Goal: Contribute content: Add original content to the website for others to see

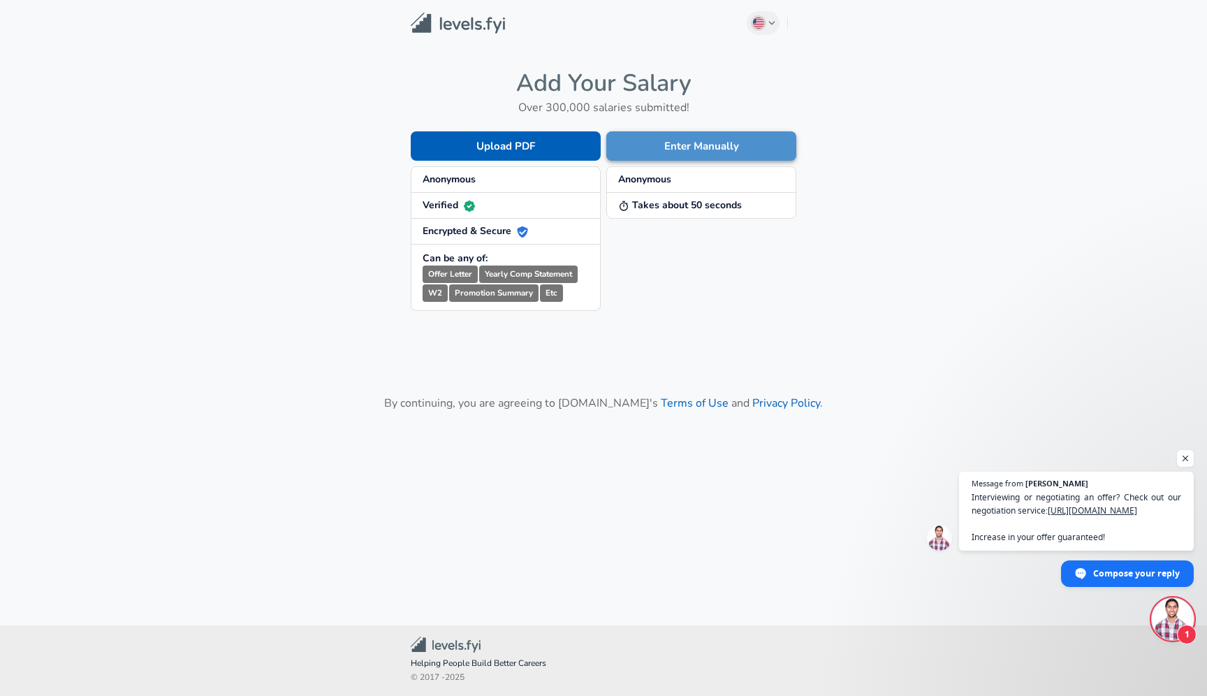
click at [668, 150] on button "Enter Manually" at bounding box center [701, 145] width 190 height 29
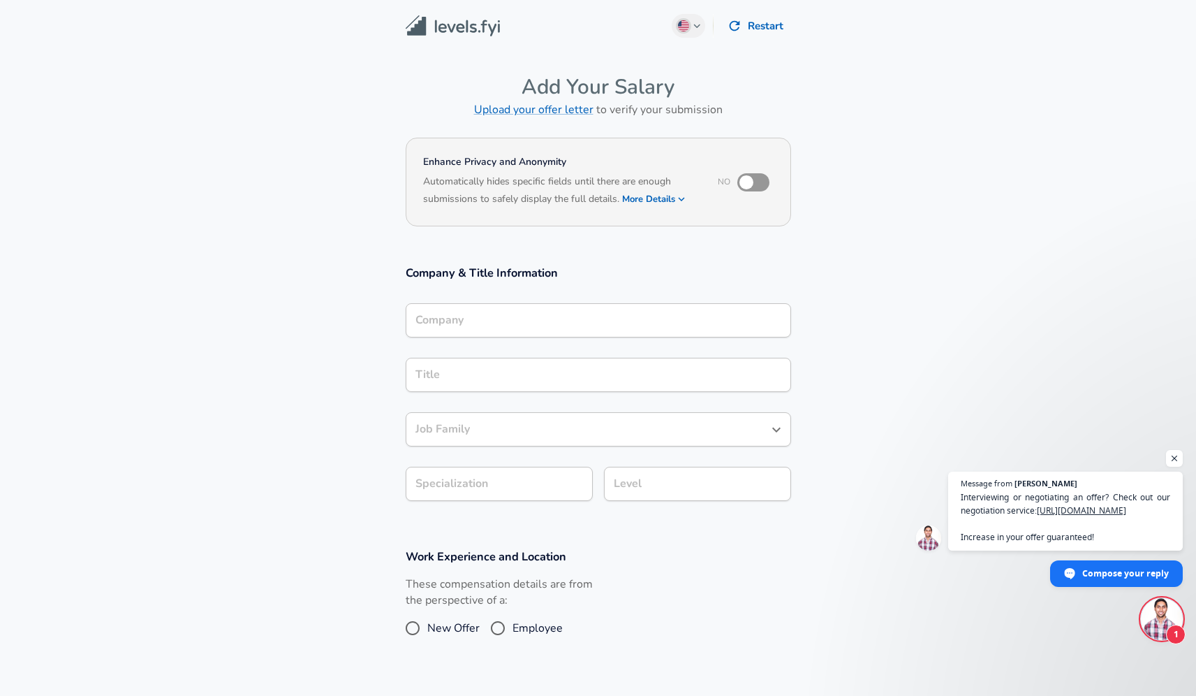
scroll to position [14, 0]
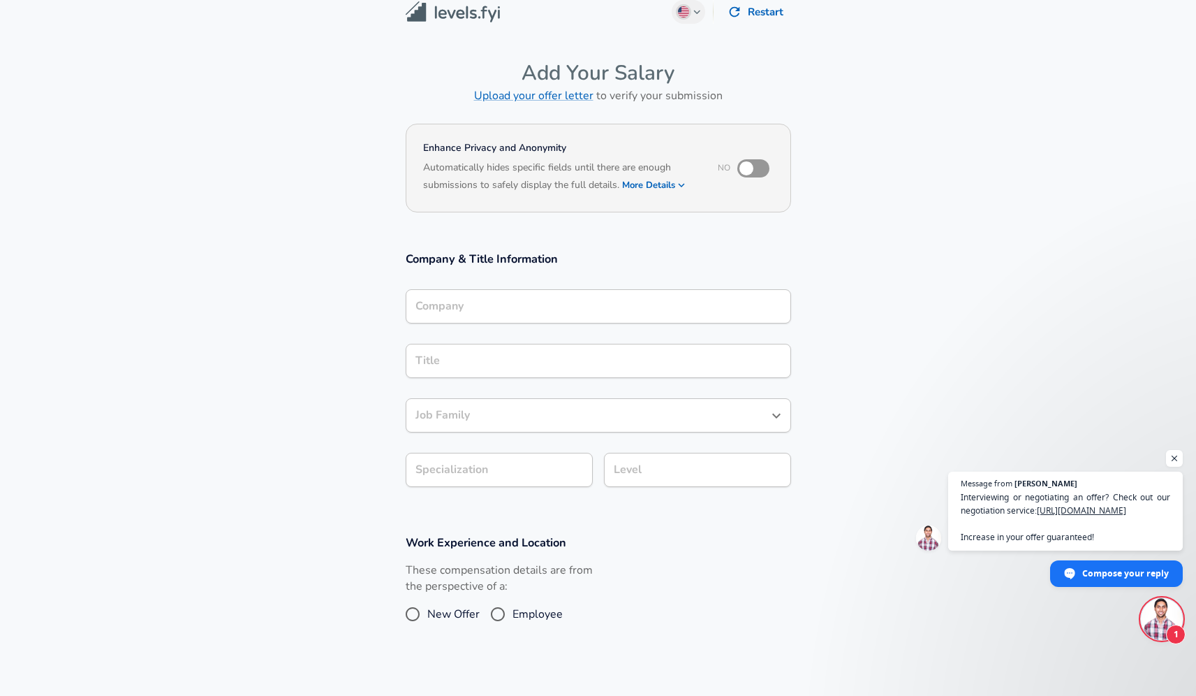
click at [578, 317] on input "Company" at bounding box center [598, 306] width 373 height 22
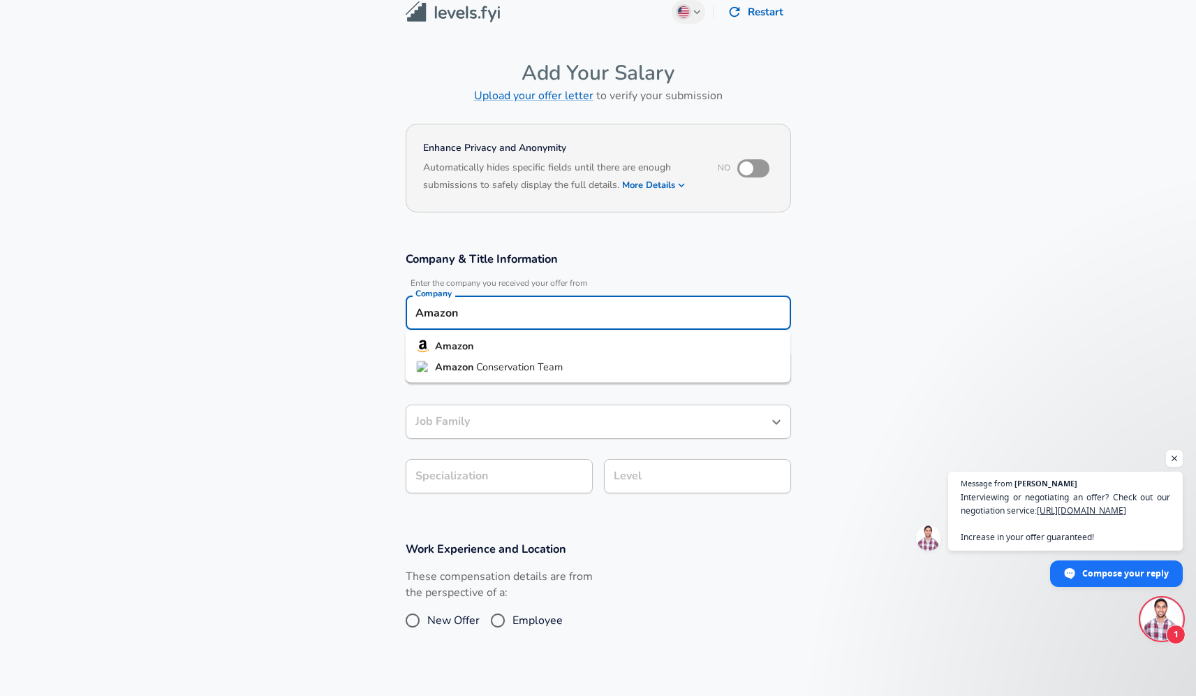
click at [564, 346] on li "Amazon" at bounding box center [598, 346] width 385 height 21
type input "Amazon"
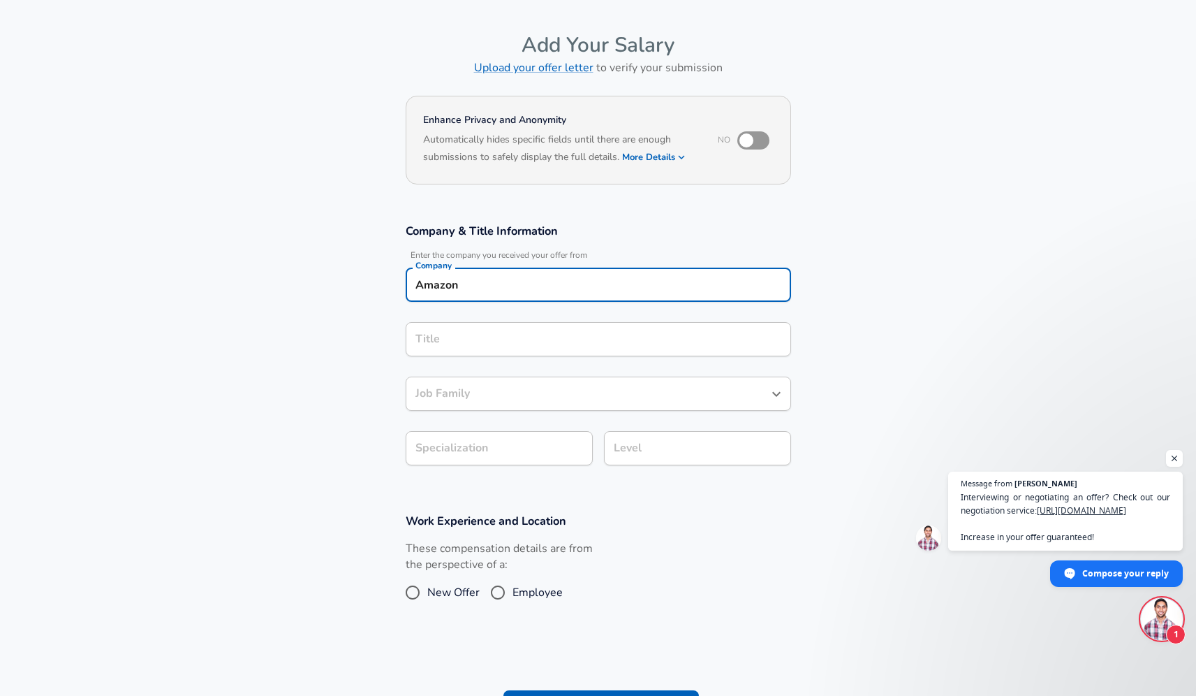
click at [559, 350] on input "Title" at bounding box center [598, 339] width 373 height 22
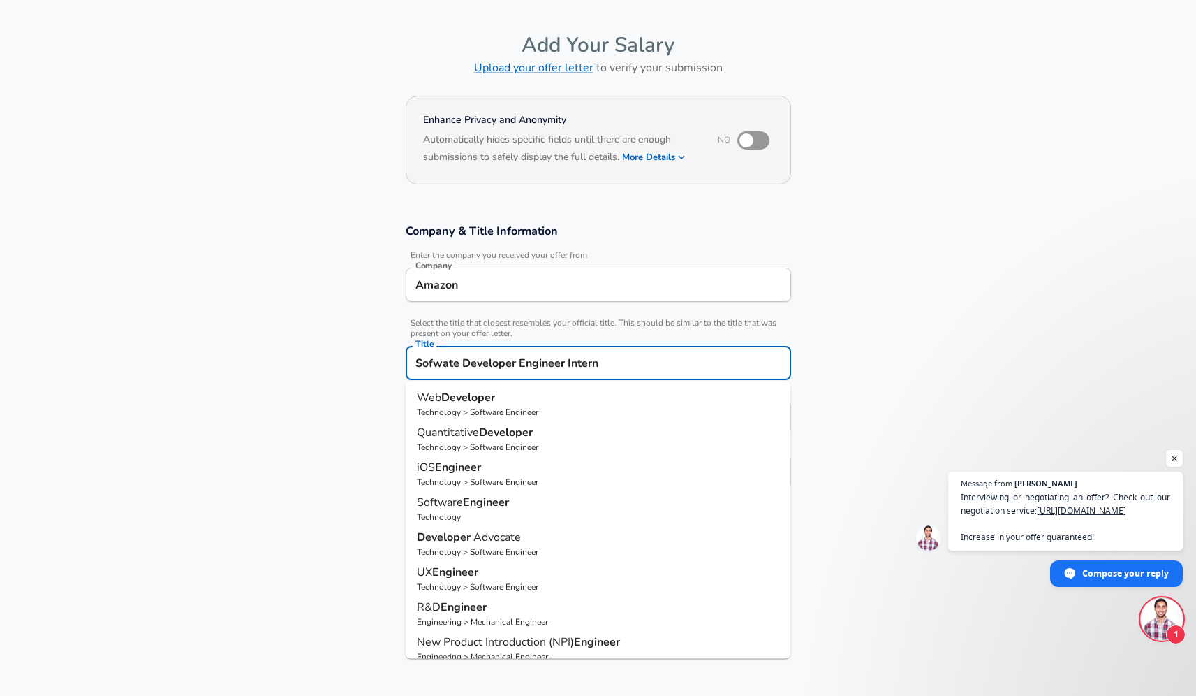
click at [435, 347] on div "Sofwate Developer Engineer Intern Title" at bounding box center [598, 363] width 385 height 34
click at [439, 351] on div "Sofwate Developer Engineer Intern Title" at bounding box center [598, 365] width 385 height 34
click at [445, 358] on input "Sofwate Developer Engineer Intern" at bounding box center [598, 366] width 373 height 22
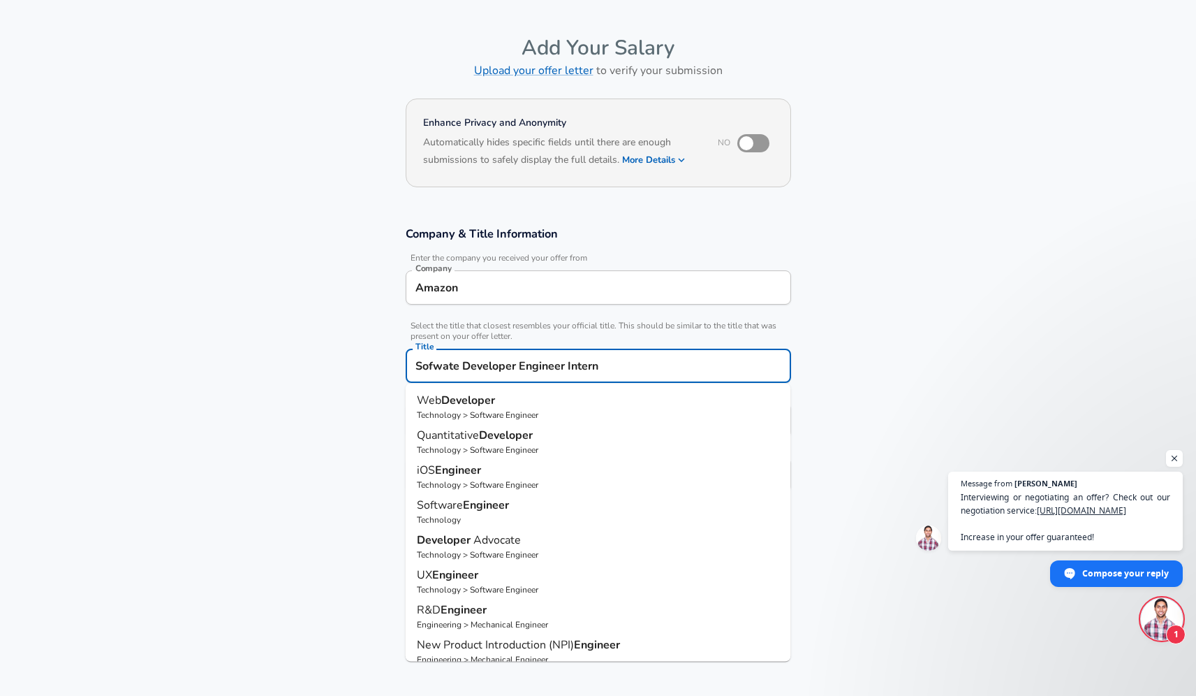
click at [445, 358] on input "Sofwate Developer Engineer Intern" at bounding box center [598, 366] width 373 height 22
type input "Software Developer Engineer Intern"
click at [652, 365] on input "Software Developer Engineer Intern" at bounding box center [598, 366] width 373 height 22
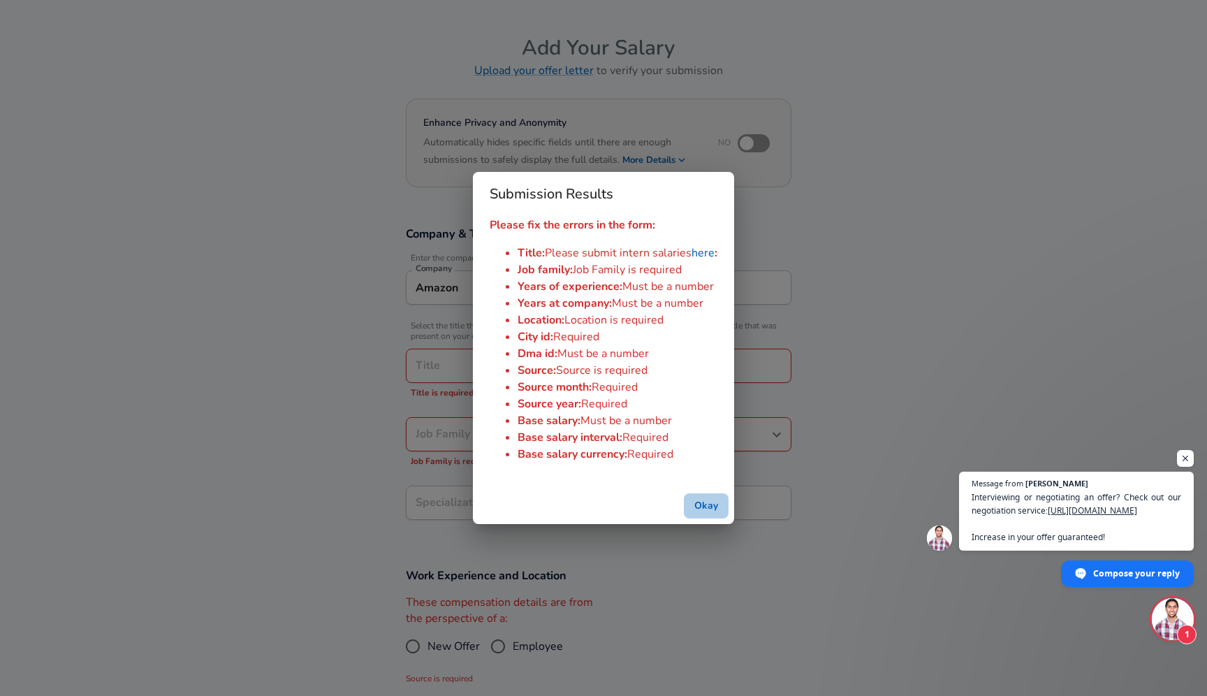
click at [700, 504] on button "Okay" at bounding box center [706, 506] width 45 height 26
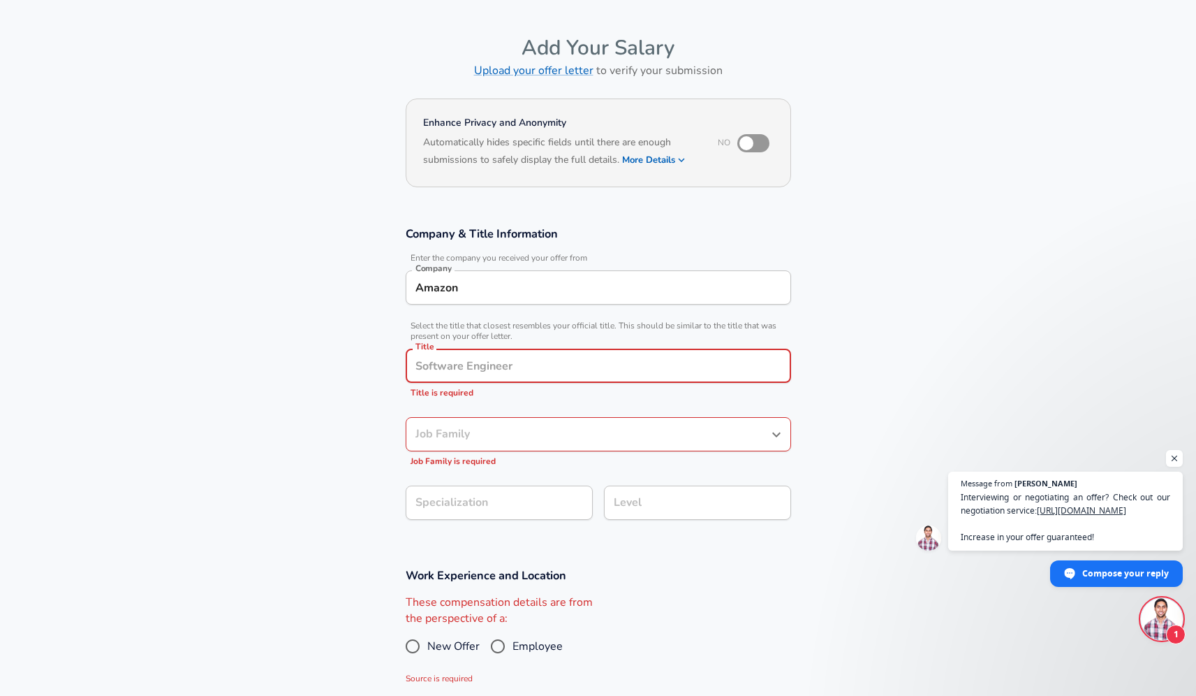
click at [575, 362] on input "Title" at bounding box center [598, 366] width 373 height 22
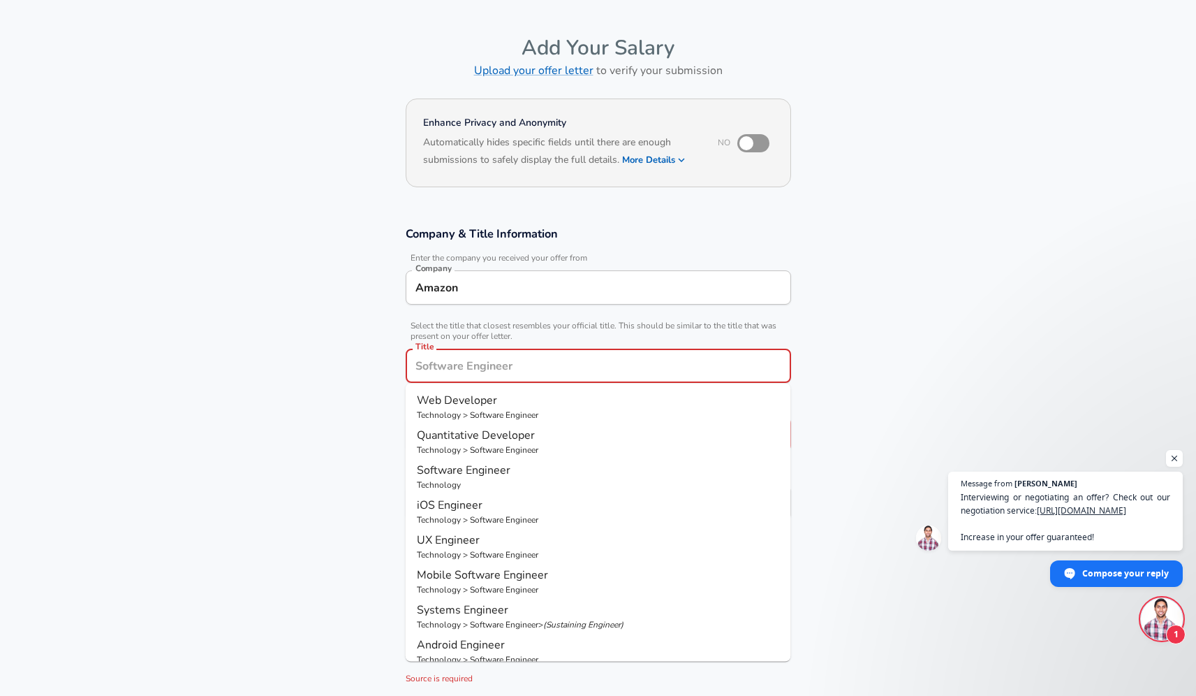
click at [559, 362] on input "Title" at bounding box center [598, 366] width 373 height 22
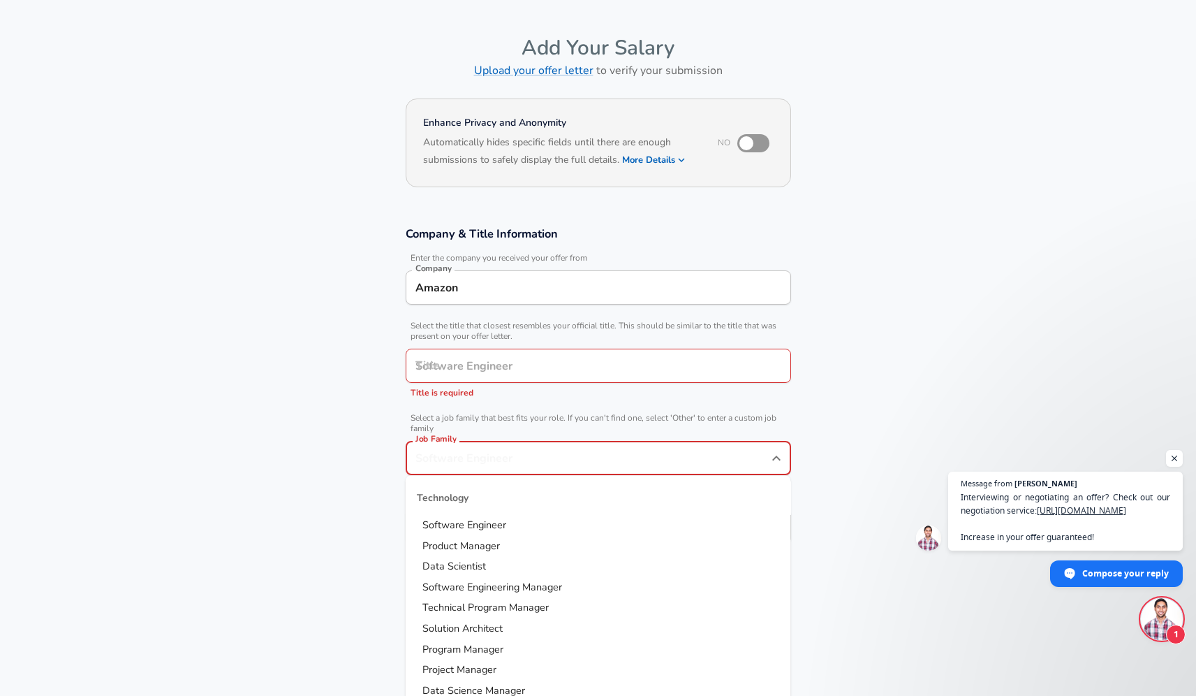
scroll to position [67, 0]
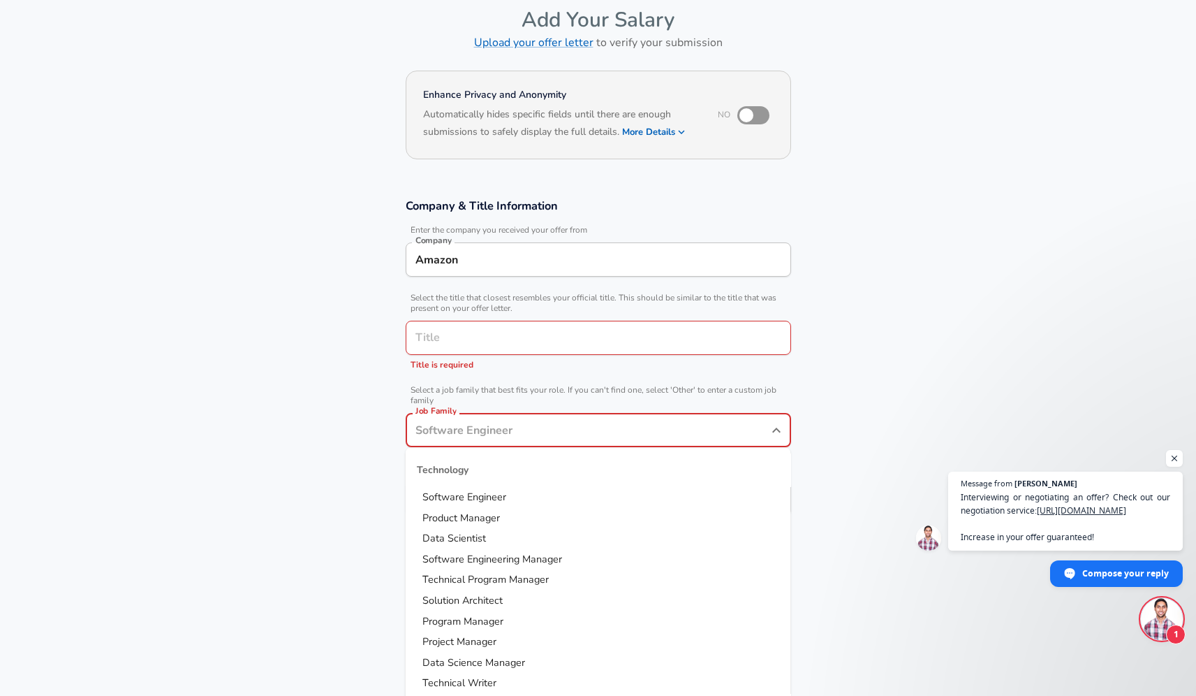
click at [589, 428] on input "Job Family" at bounding box center [588, 430] width 352 height 22
click at [557, 487] on li "Software Engineer" at bounding box center [598, 497] width 385 height 21
type input "Software Engineer"
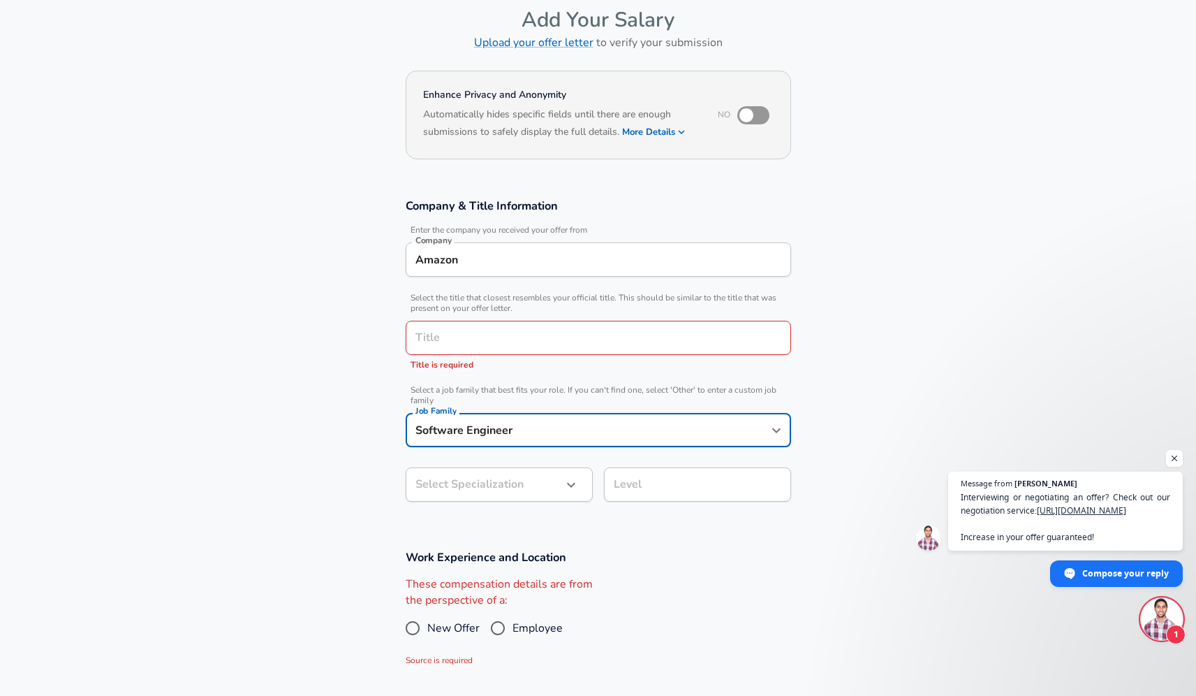
click at [557, 489] on body "English ([GEOGRAPHIC_DATA]) Change Restart Add Your Salary Upload your offer le…" at bounding box center [598, 281] width 1196 height 696
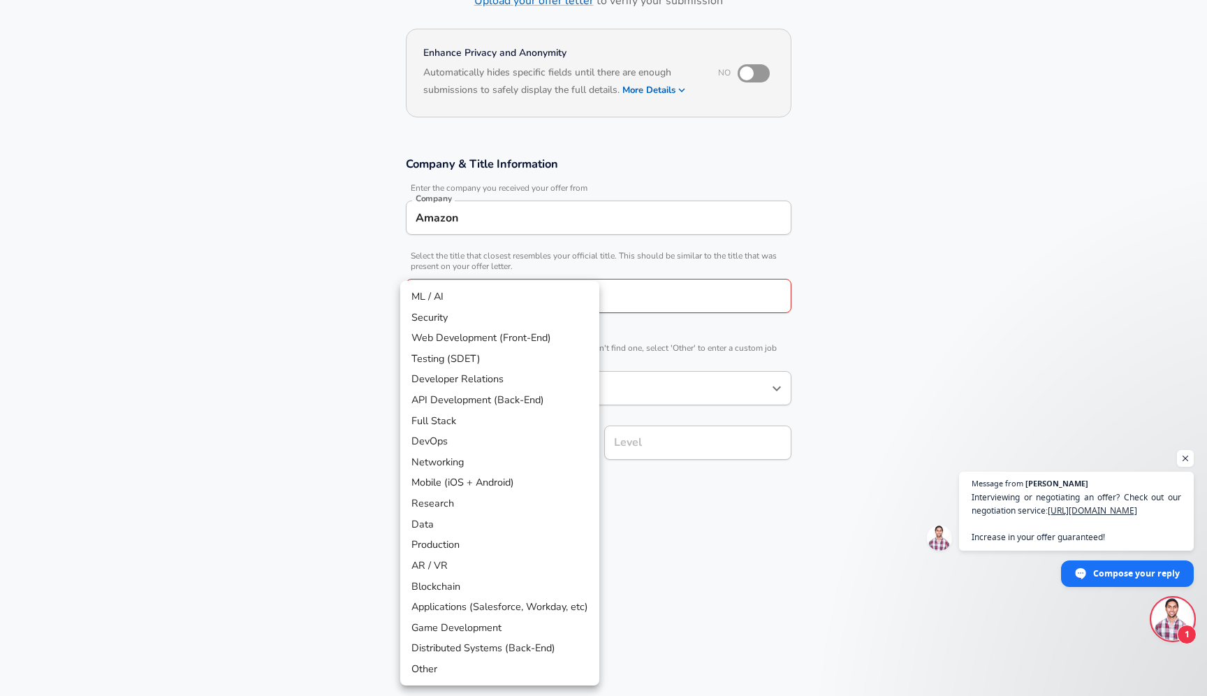
click at [480, 413] on li "Full Stack" at bounding box center [499, 421] width 199 height 21
type input "Full Stack"
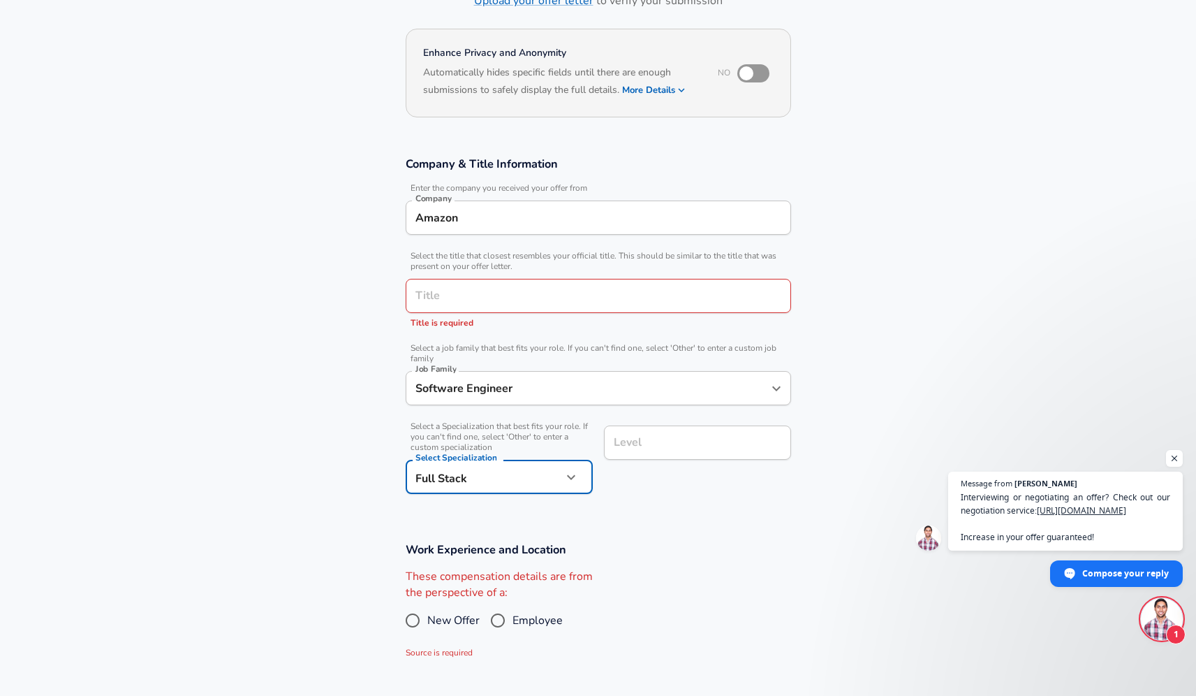
click at [635, 446] on input "Level" at bounding box center [697, 443] width 175 height 22
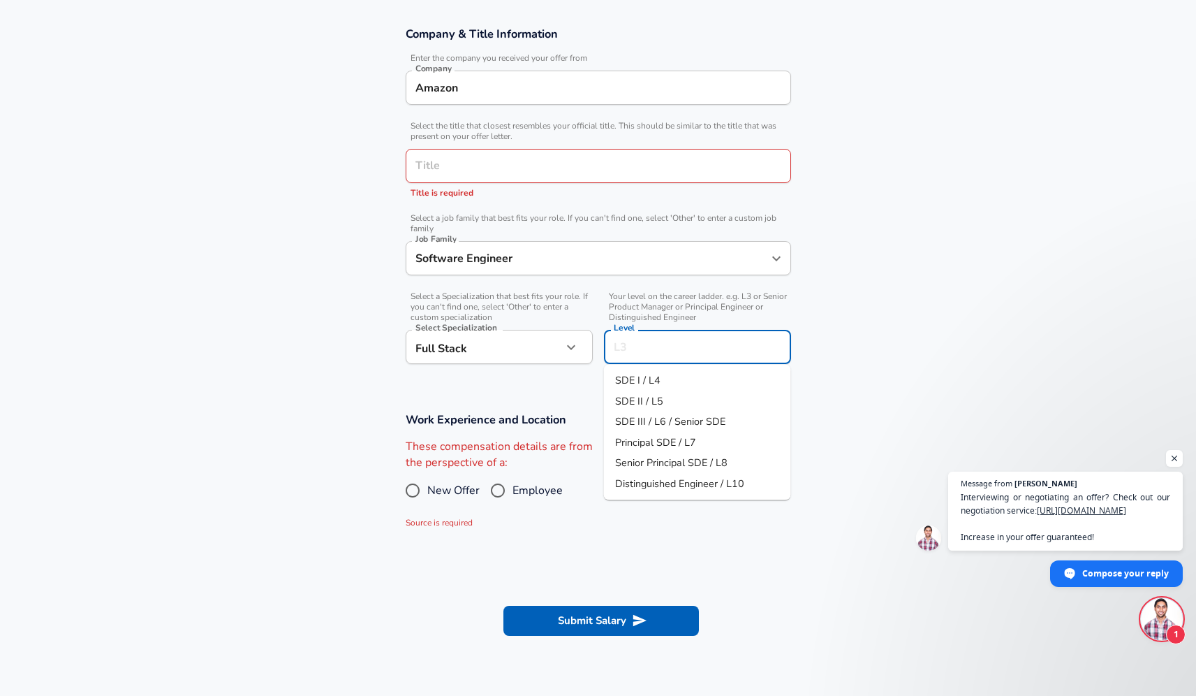
scroll to position [240, 0]
click at [524, 170] on input "Title" at bounding box center [598, 165] width 373 height 22
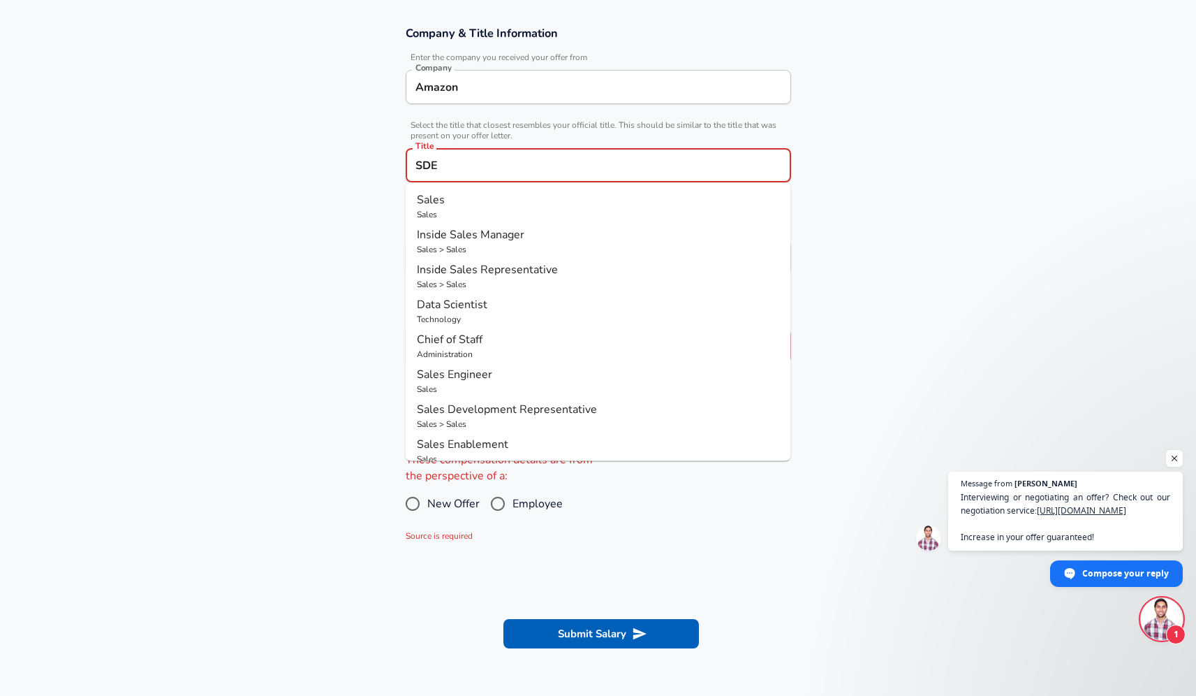
type input "SDE"
click at [879, 228] on section "Company & Title Information Enter the company you received your offer from Comp…" at bounding box center [598, 208] width 1196 height 399
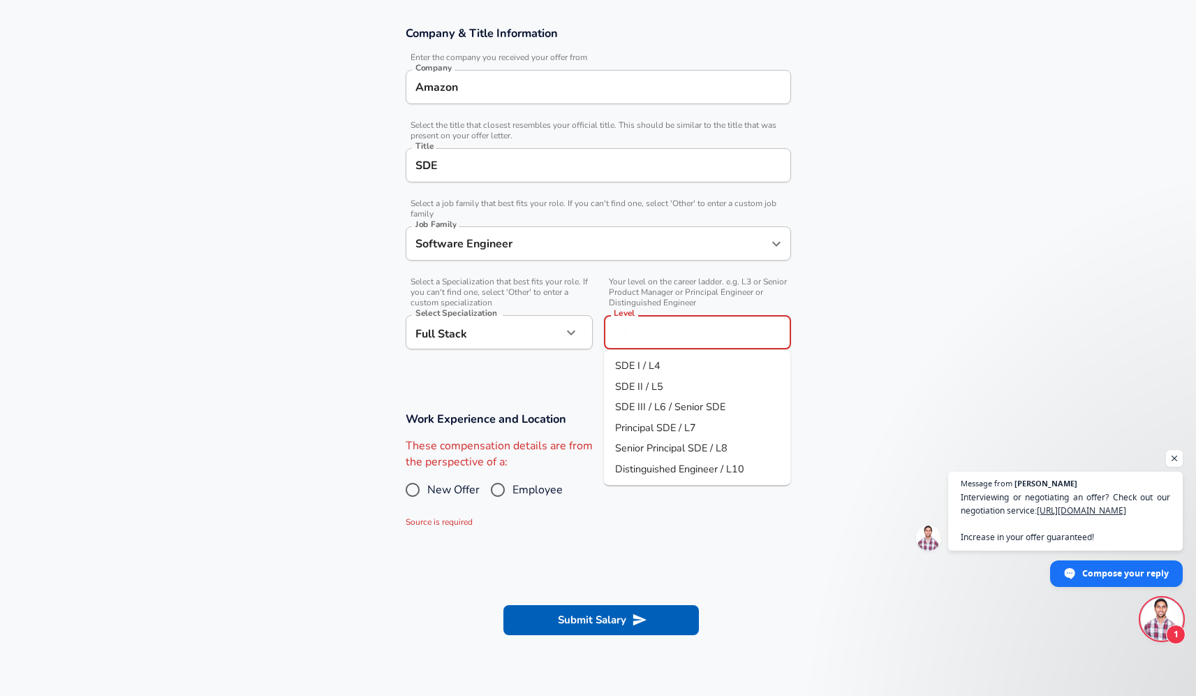
click at [701, 332] on input "Level" at bounding box center [697, 332] width 175 height 22
click at [684, 366] on li "SDE I / L4" at bounding box center [697, 365] width 187 height 21
type input "SDE I / L4"
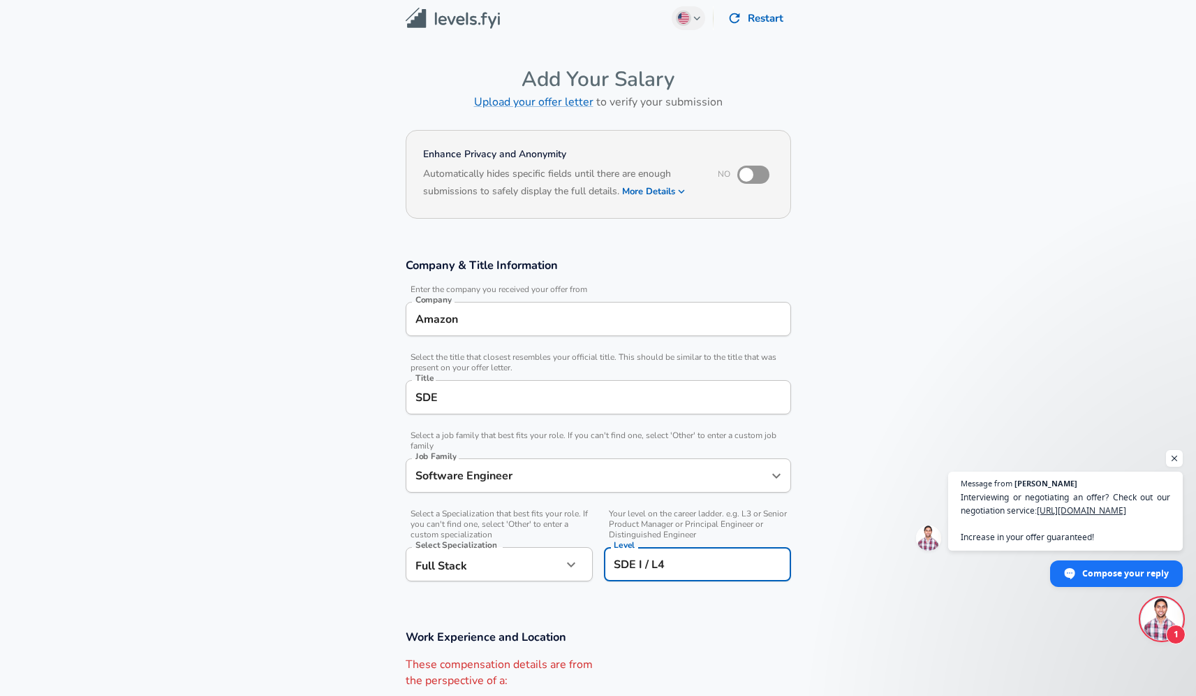
scroll to position [0, 0]
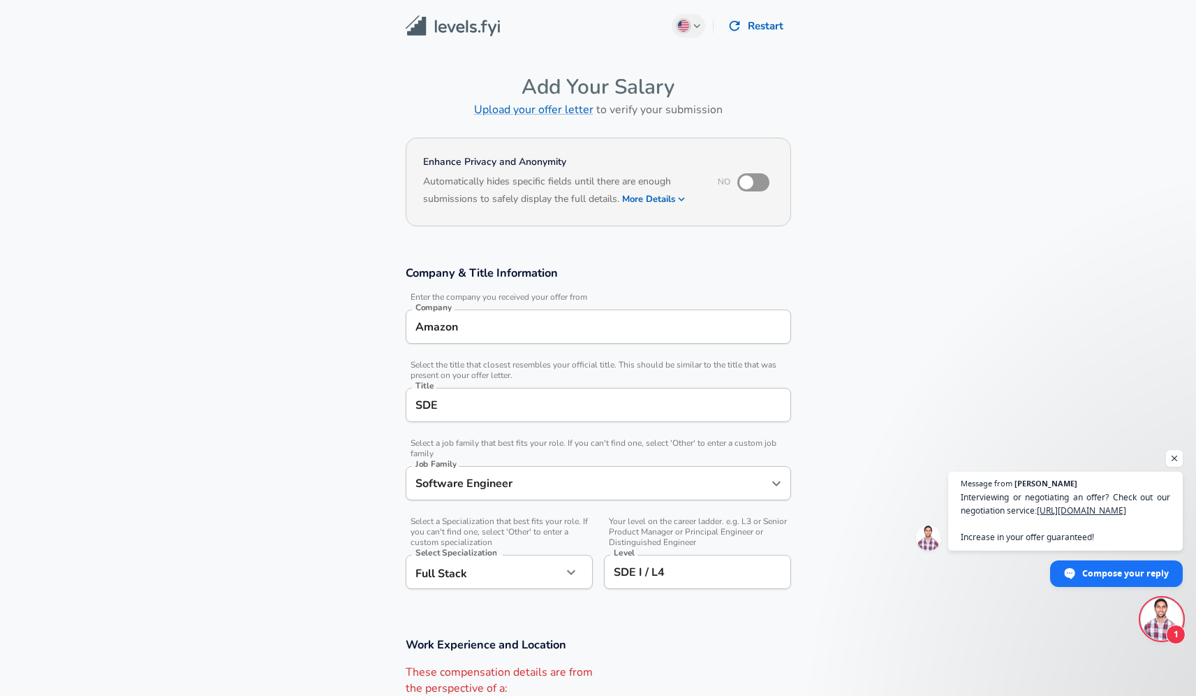
click at [426, 22] on img at bounding box center [453, 26] width 94 height 22
